Goal: Information Seeking & Learning: Learn about a topic

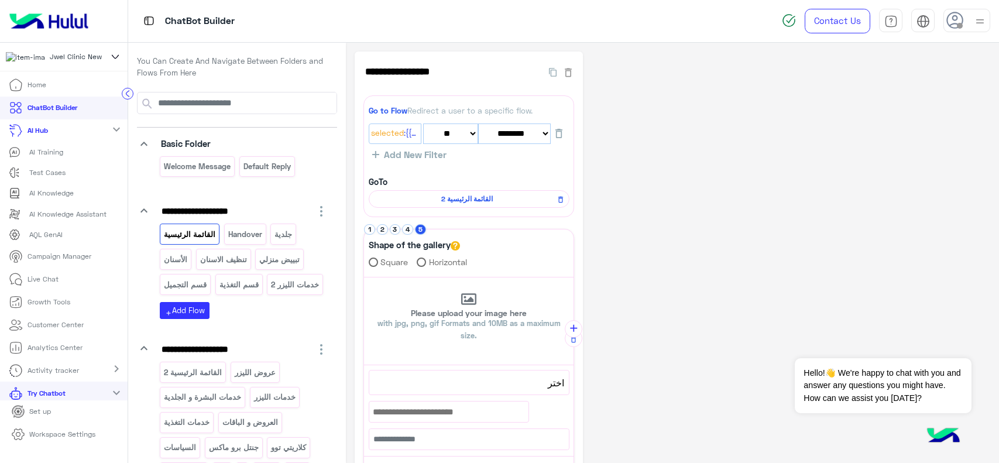
select select "*"
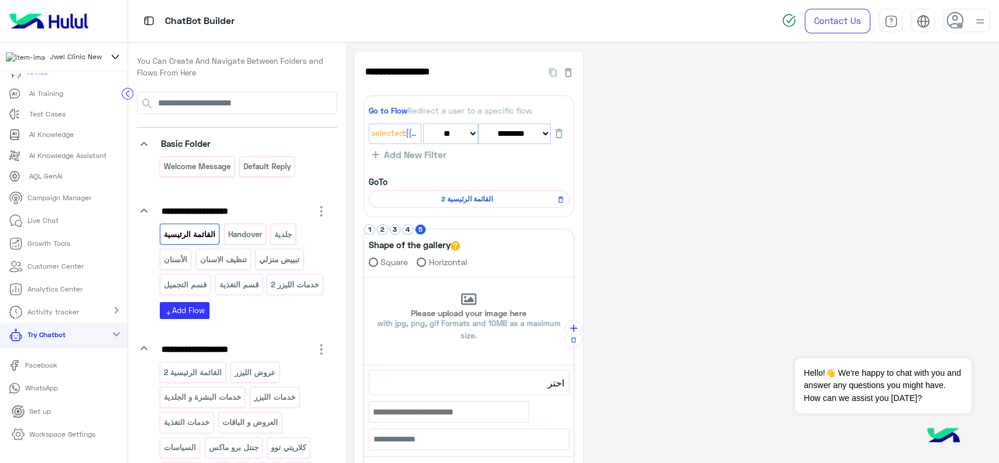
scroll to position [115, 0]
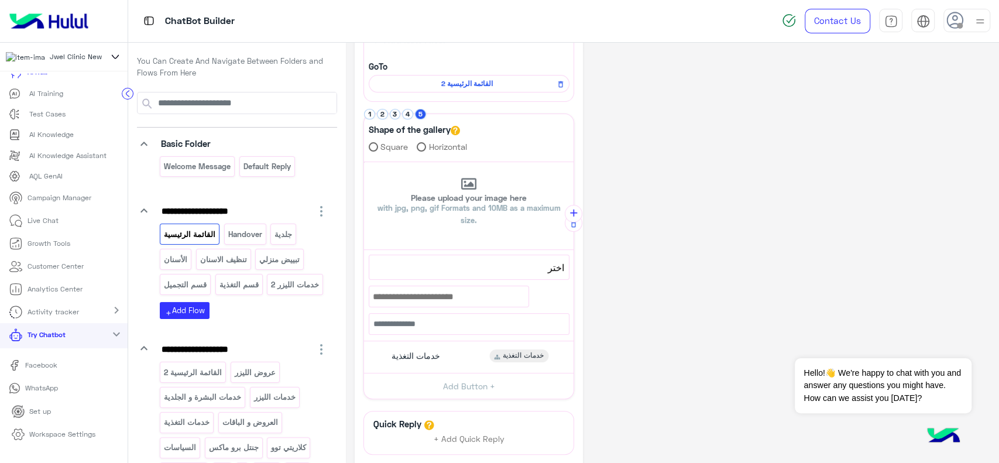
click at [76, 26] on img at bounding box center [49, 21] width 88 height 25
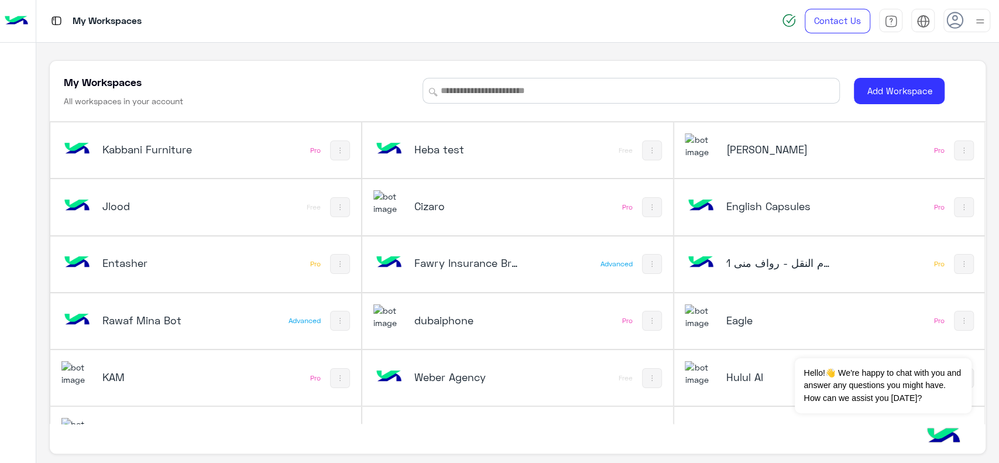
click at [430, 321] on h5 "dubaiphone" at bounding box center [466, 320] width 104 height 14
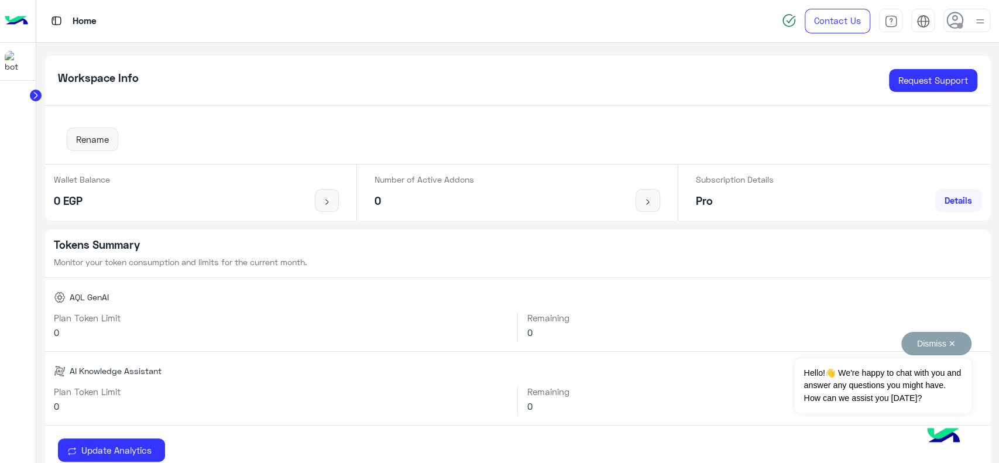
click at [924, 350] on button "Dismiss ✕" at bounding box center [936, 343] width 70 height 23
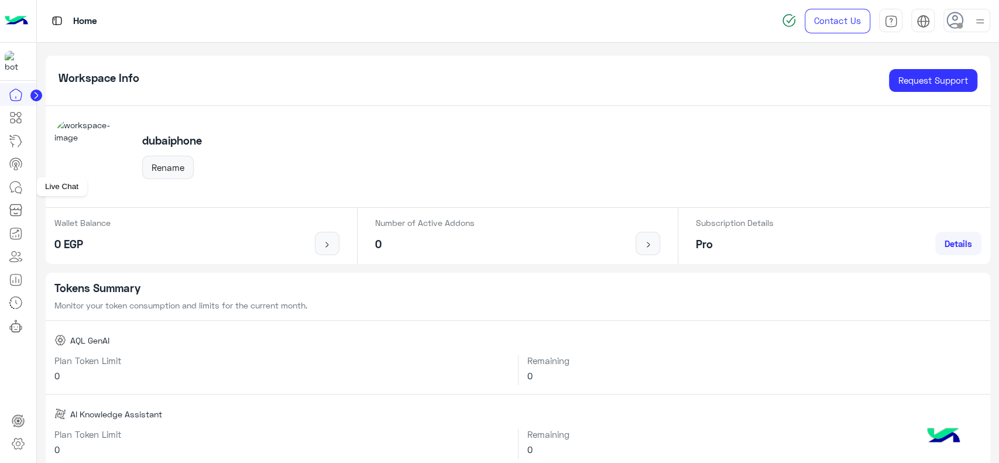
click at [20, 188] on icon at bounding box center [16, 187] width 14 height 14
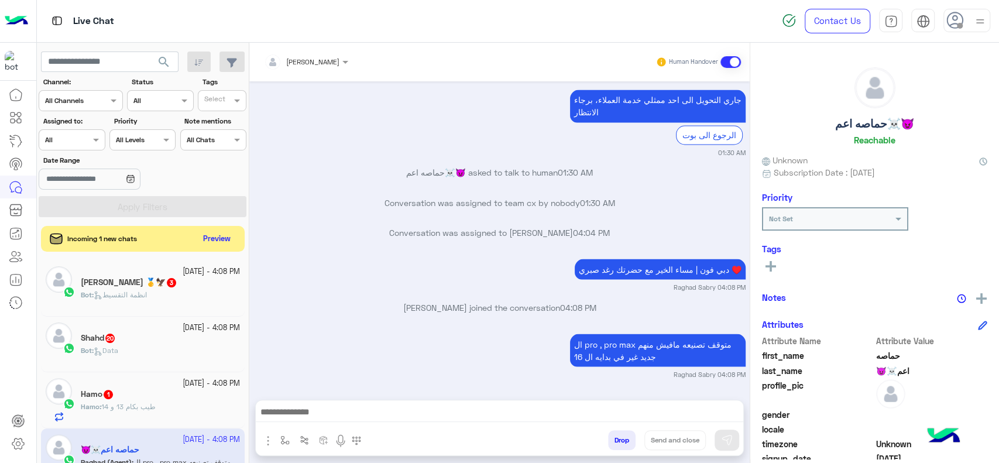
scroll to position [1506, 0]
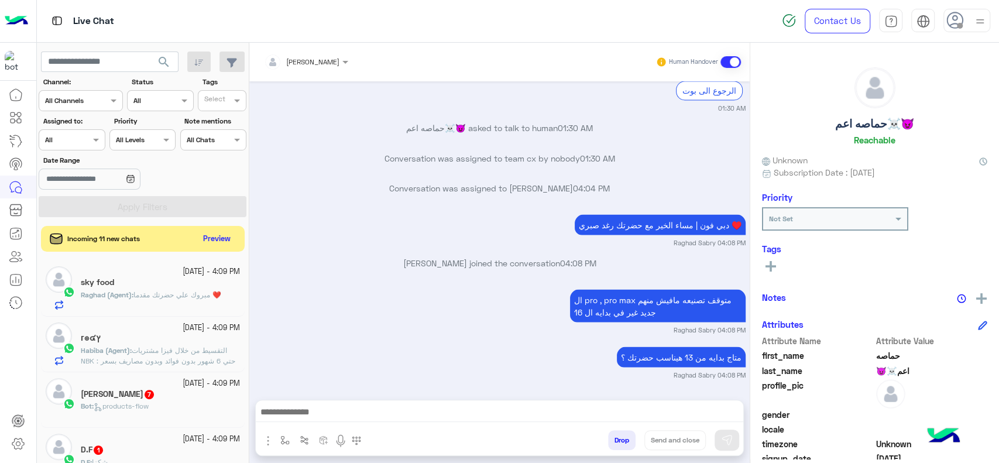
click at [19, 349] on div at bounding box center [18, 273] width 36 height 381
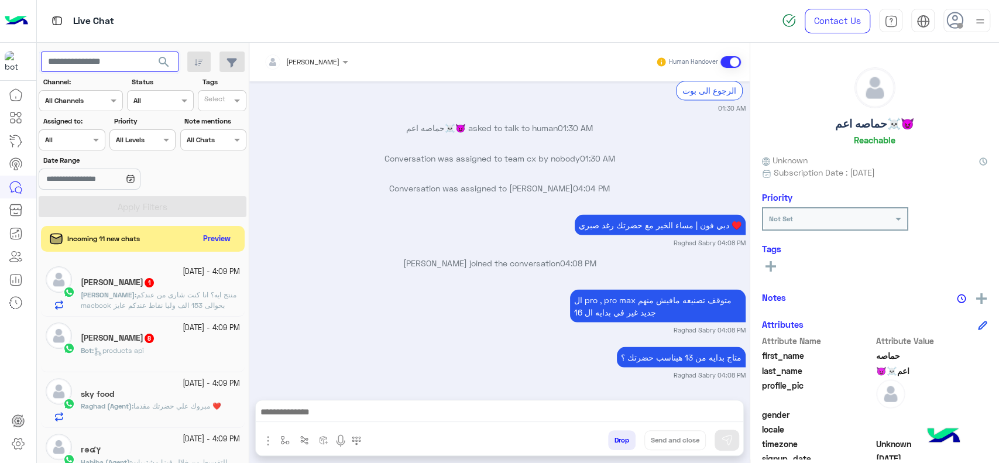
click at [138, 59] on input "text" at bounding box center [110, 62] width 138 height 21
paste input "**********"
type input "**********"
click at [150, 52] on button "search" at bounding box center [164, 64] width 29 height 25
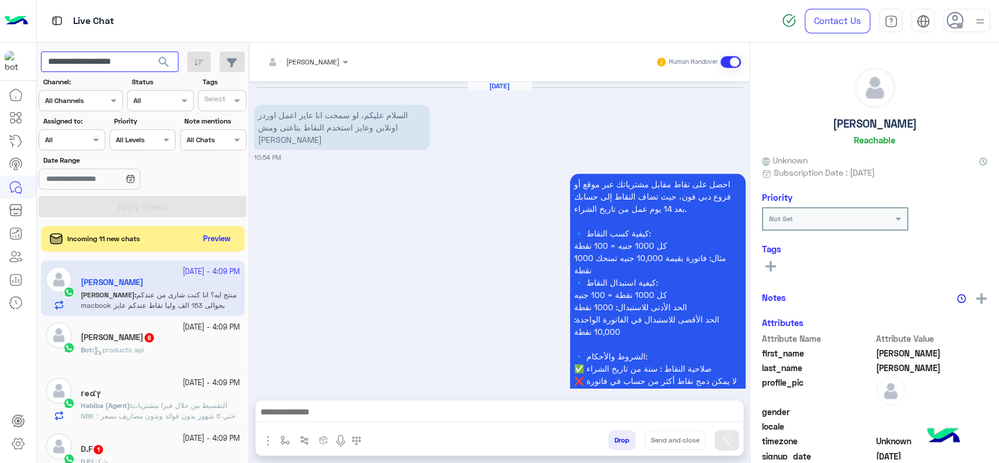
scroll to position [642, 0]
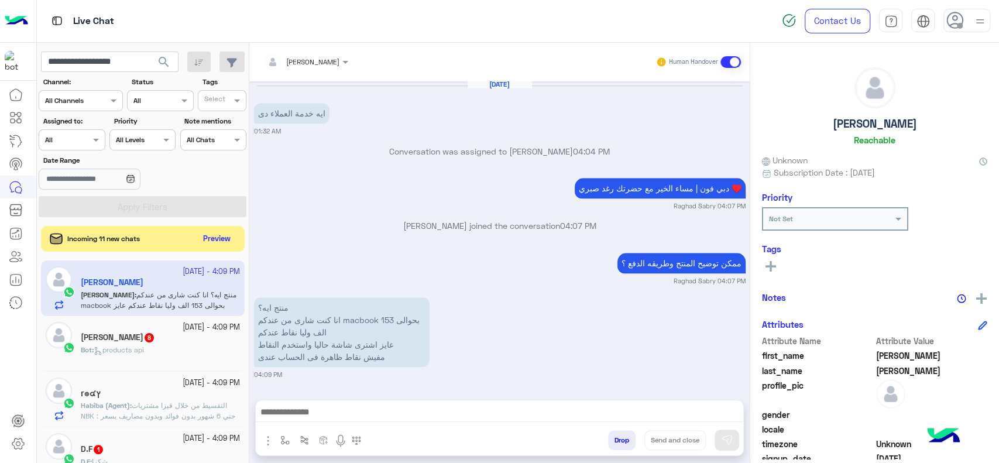
click at [163, 61] on div "**********" at bounding box center [143, 255] width 212 height 425
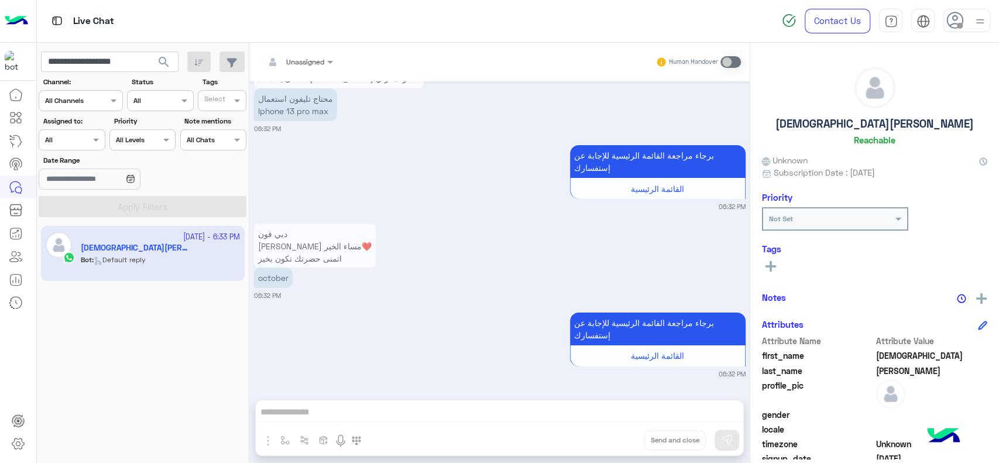
scroll to position [2570, 0]
click at [80, 335] on div "[DATE] - 6:33 PM [PERSON_NAME] : Default reply" at bounding box center [143, 345] width 212 height 246
click at [23, 24] on img at bounding box center [16, 21] width 23 height 25
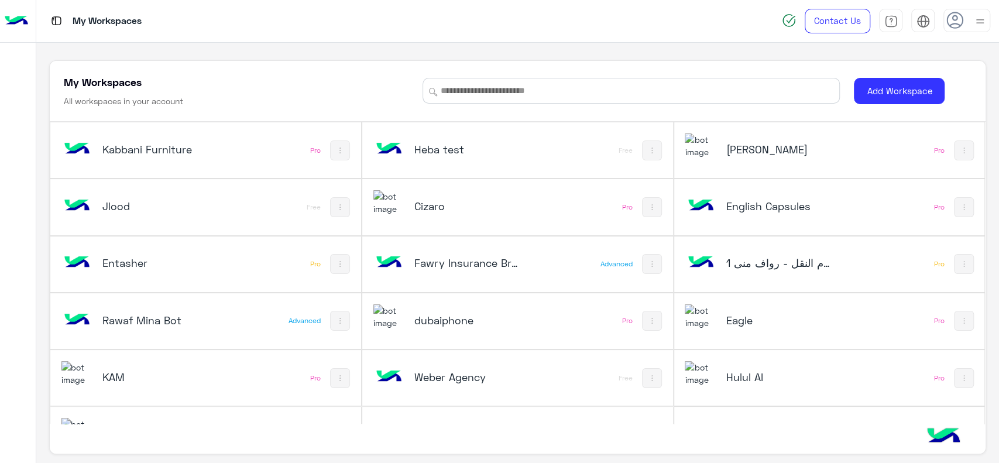
click at [437, 307] on div "dubaiphone" at bounding box center [459, 321] width 173 height 34
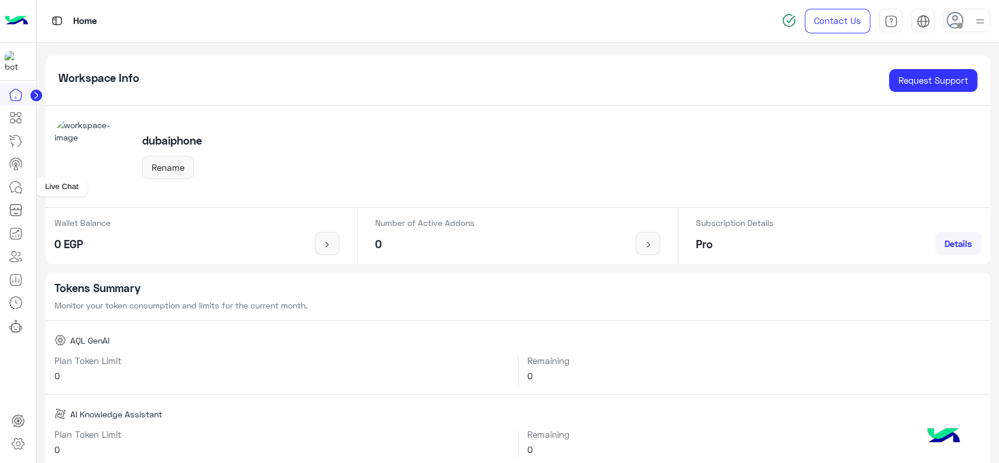
click at [18, 191] on icon at bounding box center [16, 187] width 14 height 14
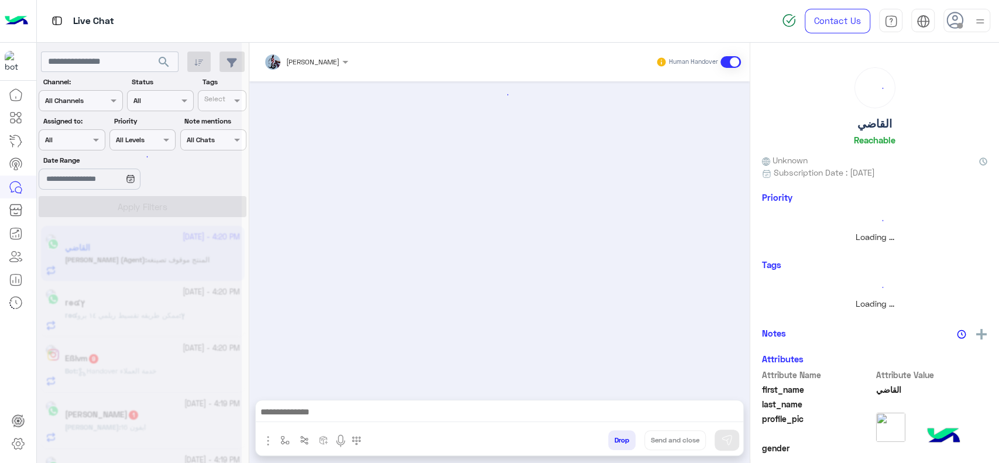
click at [111, 63] on div at bounding box center [139, 236] width 205 height 463
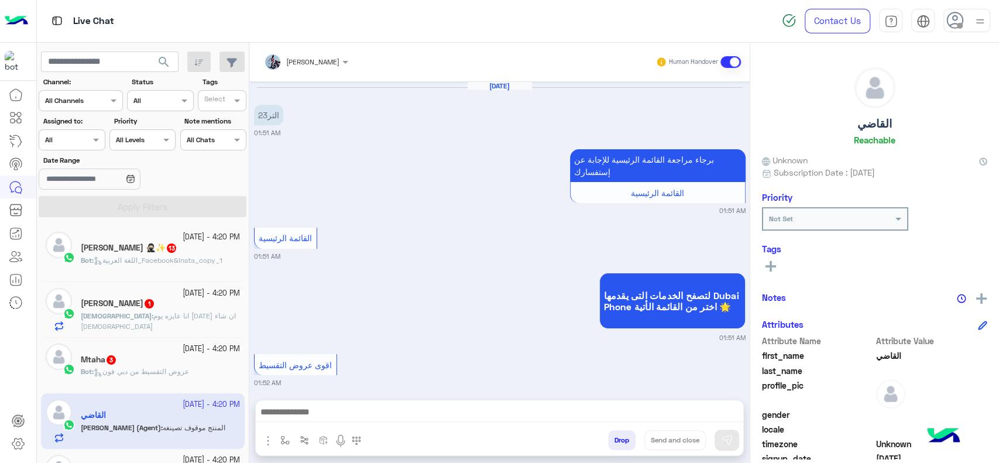
scroll to position [1432, 0]
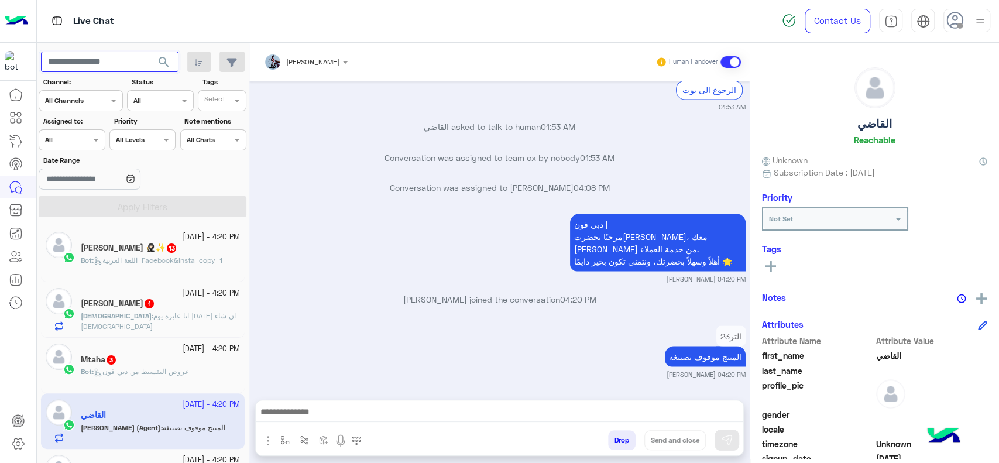
click at [111, 63] on input "text" at bounding box center [110, 62] width 138 height 21
paste input "**********"
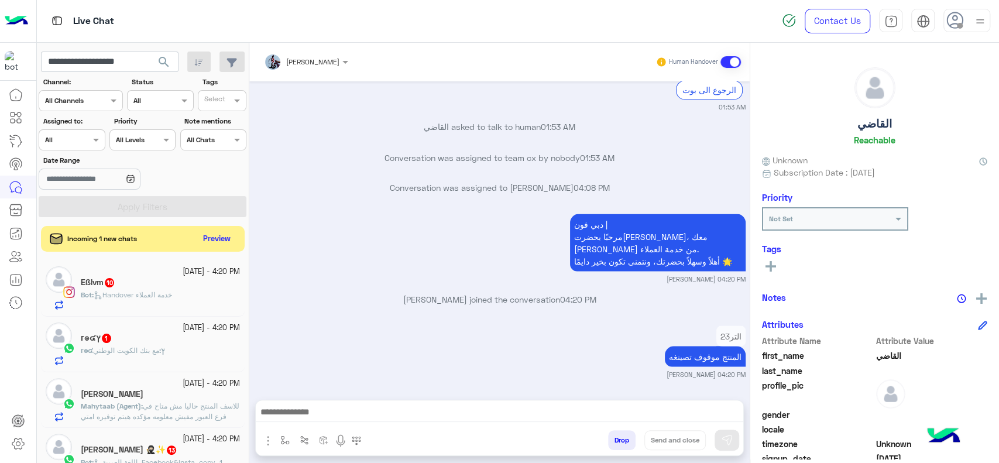
click at [0, 371] on div at bounding box center [18, 273] width 36 height 381
click at [104, 56] on input "**********" at bounding box center [110, 62] width 138 height 21
paste input "text"
click at [150, 52] on button "search" at bounding box center [164, 64] width 29 height 25
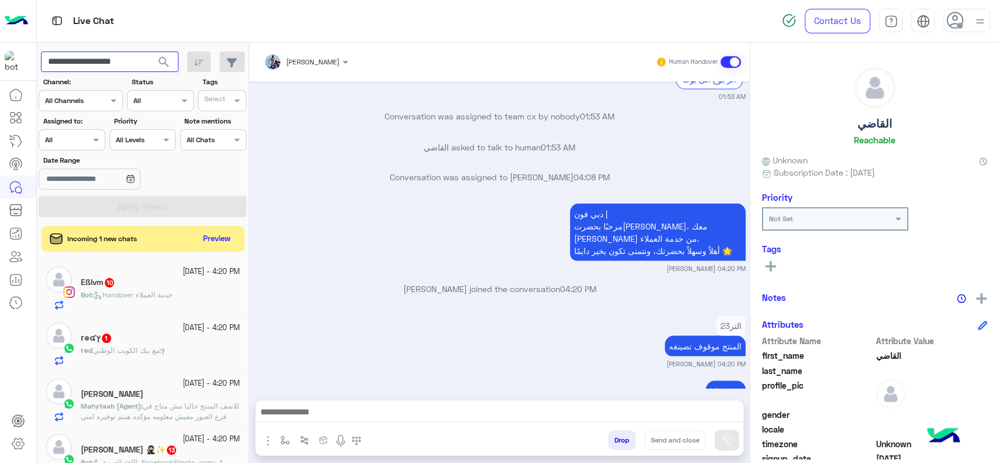
scroll to position [1477, 0]
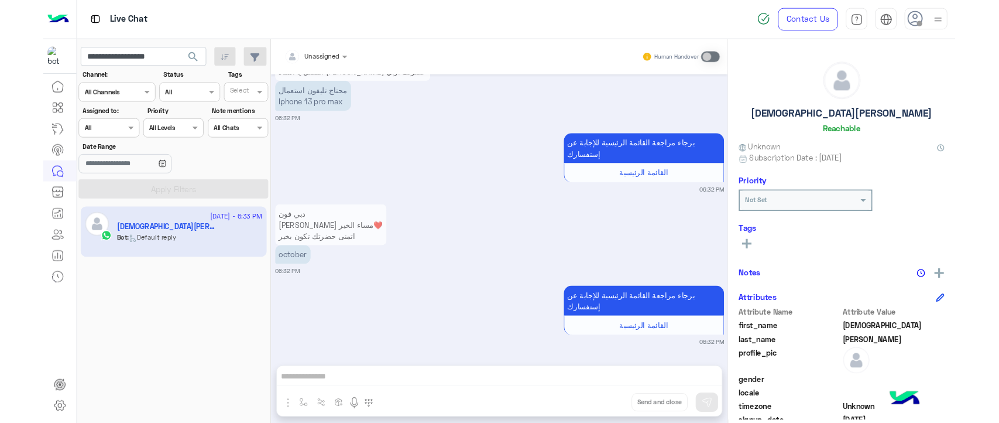
scroll to position [1350, 0]
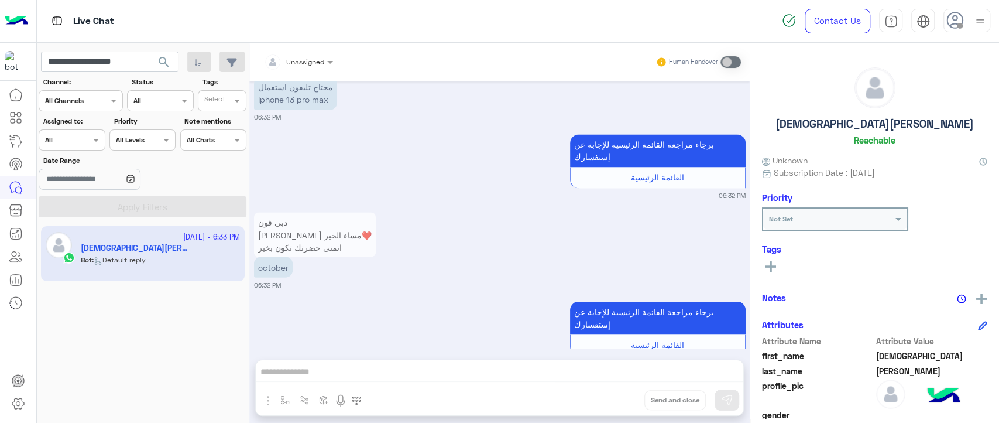
click at [203, 252] on app-inbox-user "[DATE] - 6:33 PM [PERSON_NAME] : Default reply" at bounding box center [143, 253] width 204 height 55
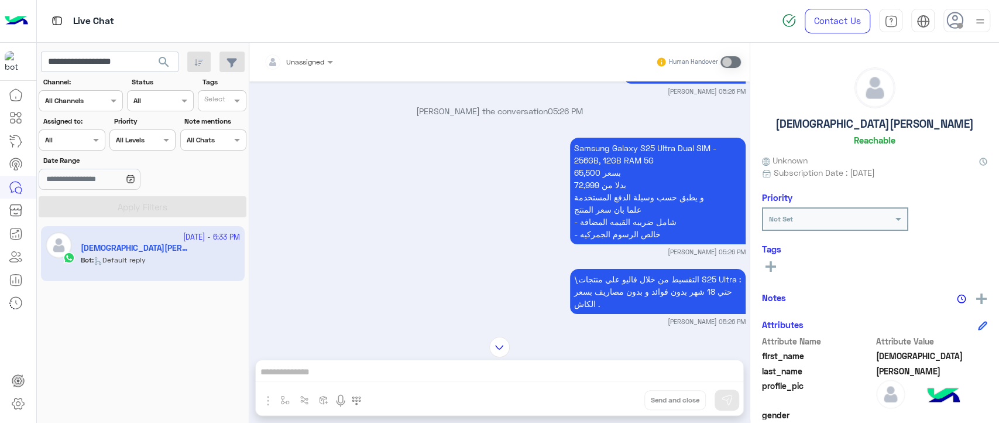
scroll to position [2571, 0]
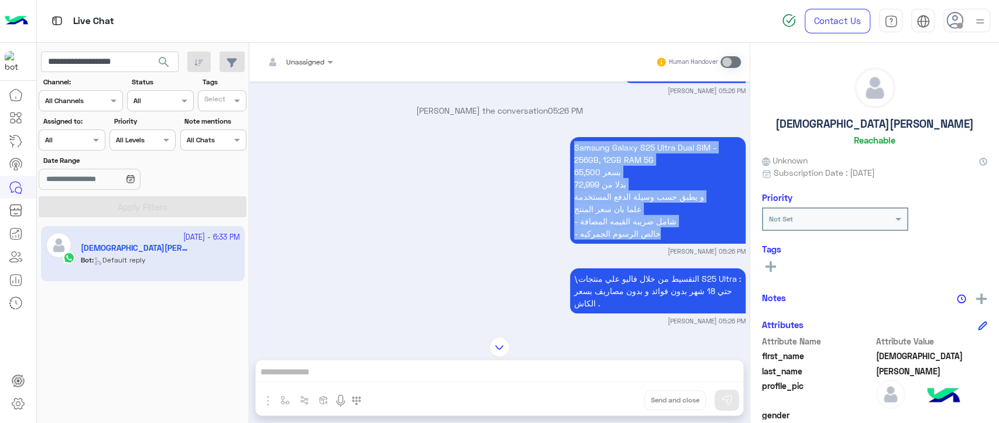
drag, startPoint x: 562, startPoint y: 143, endPoint x: 674, endPoint y: 228, distance: 140.8
click at [674, 228] on div "Samsung Galaxy S25 Ultra Dual SIM - 256GB, 12GB RAM 5G 65,500 بسعر 72,999 بدلا …" at bounding box center [500, 195] width 492 height 122
click at [529, 224] on div "Samsung Galaxy S25 Ultra Dual SIM - 256GB, 12GB RAM 5G 65,500 بسعر 72,999 بدلا …" at bounding box center [500, 195] width 492 height 122
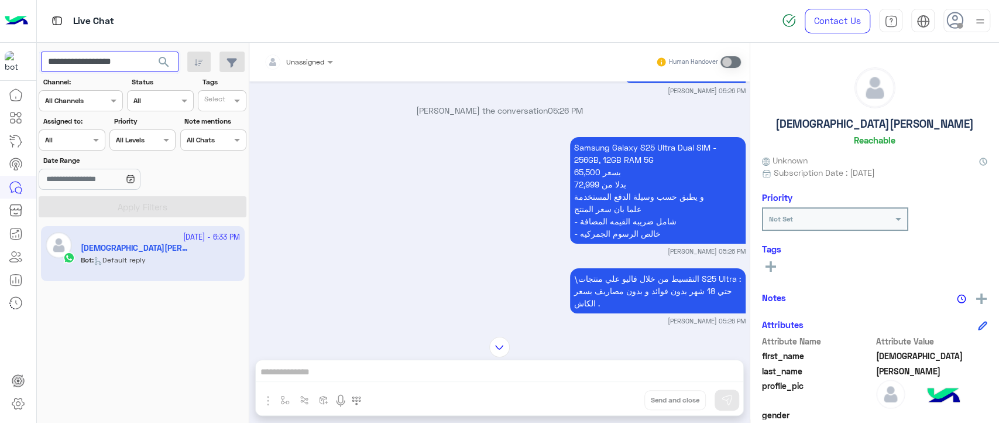
click at [109, 67] on input "**********" at bounding box center [110, 62] width 138 height 21
paste input "text"
type input "**********"
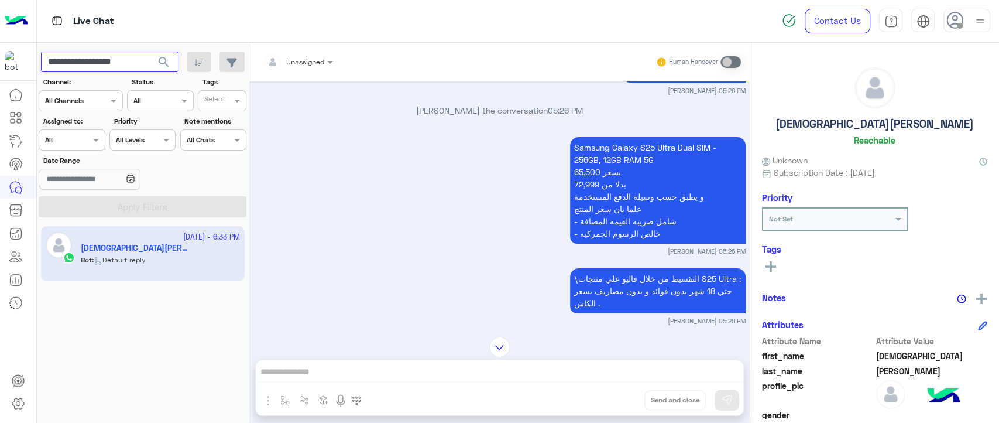
click at [150, 52] on button "search" at bounding box center [164, 64] width 29 height 25
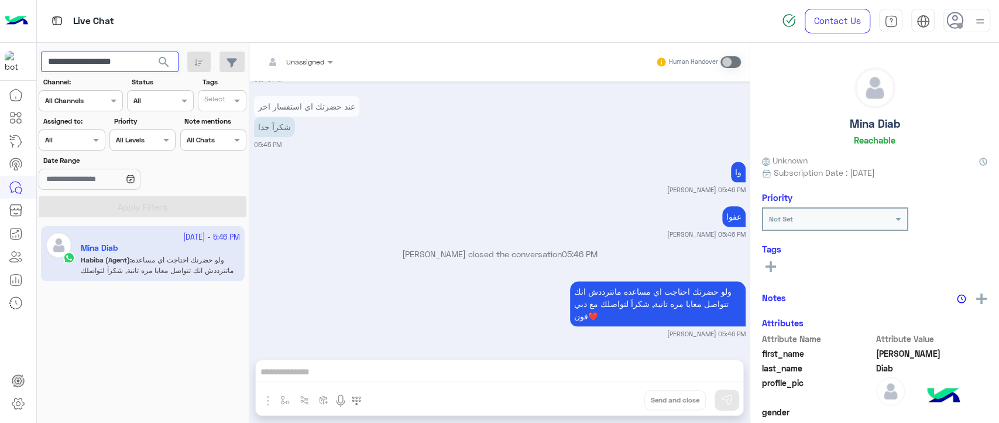
scroll to position [814, 0]
click at [306, 208] on div "عفوا [PERSON_NAME] 05:46 PM" at bounding box center [500, 221] width 492 height 36
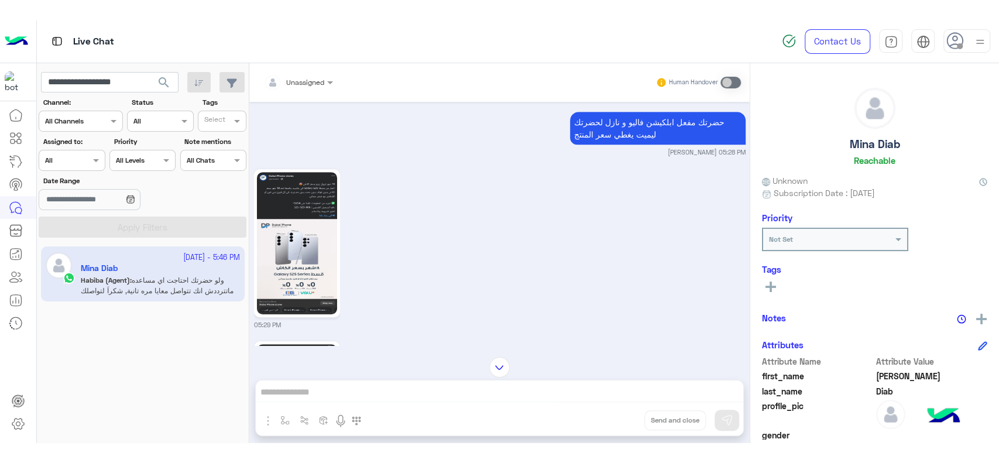
scroll to position [434, 0]
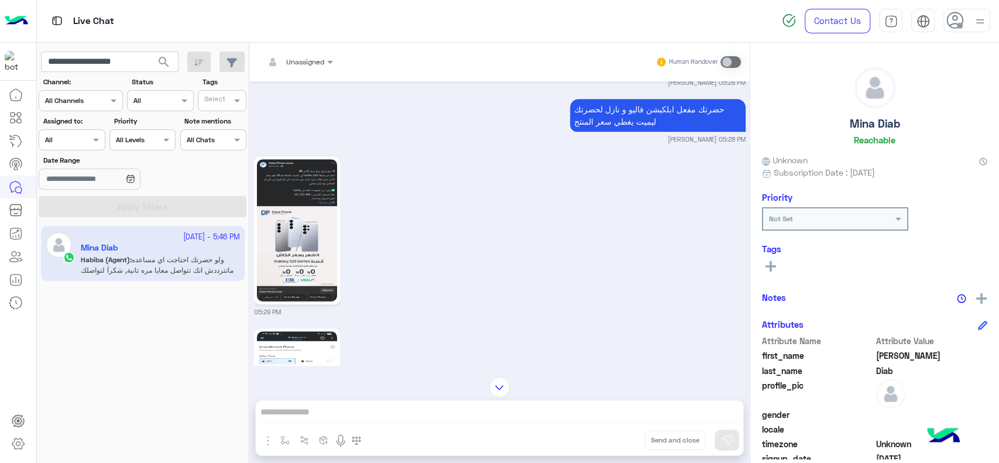
click at [23, 26] on img at bounding box center [16, 21] width 23 height 25
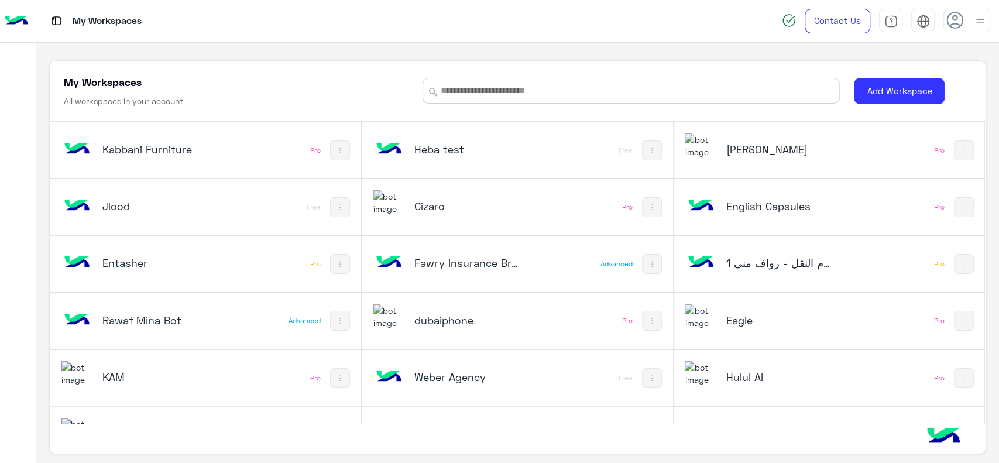
click at [1, 254] on div at bounding box center [18, 248] width 36 height 406
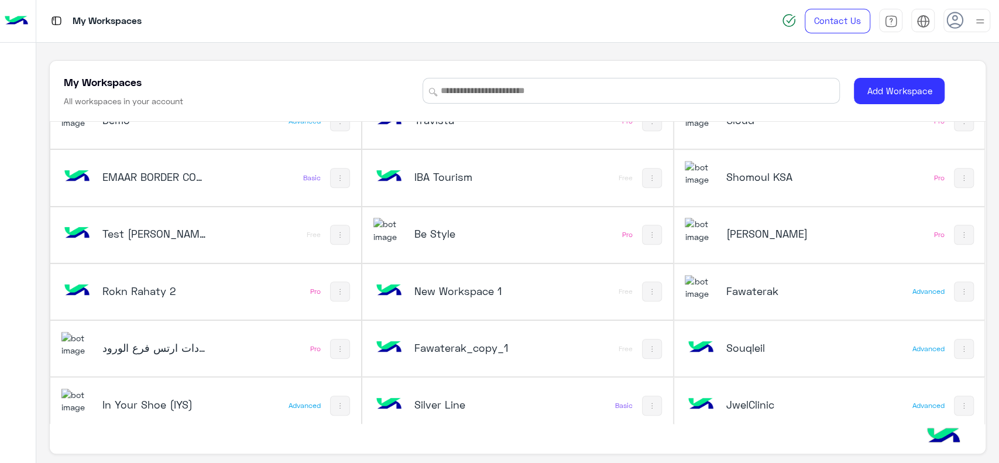
scroll to position [549, 0]
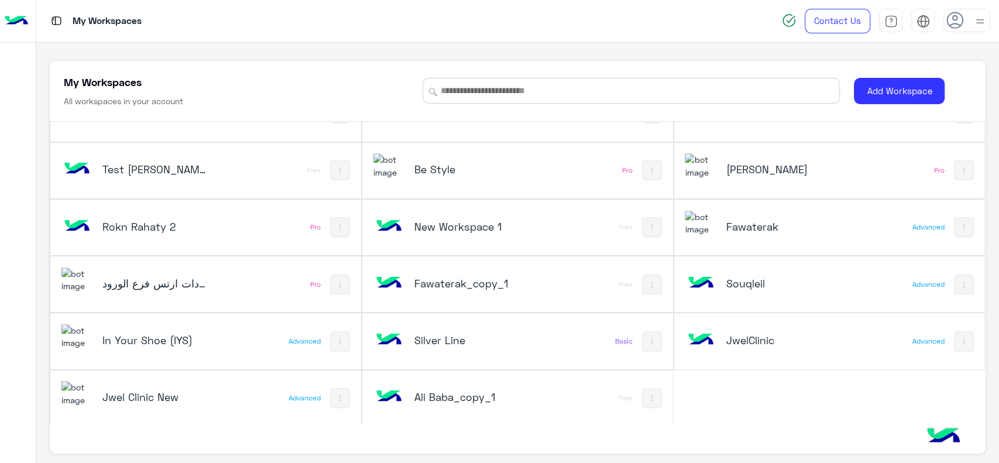
click at [34, 264] on div at bounding box center [18, 248] width 36 height 406
